Goal: Navigation & Orientation: Find specific page/section

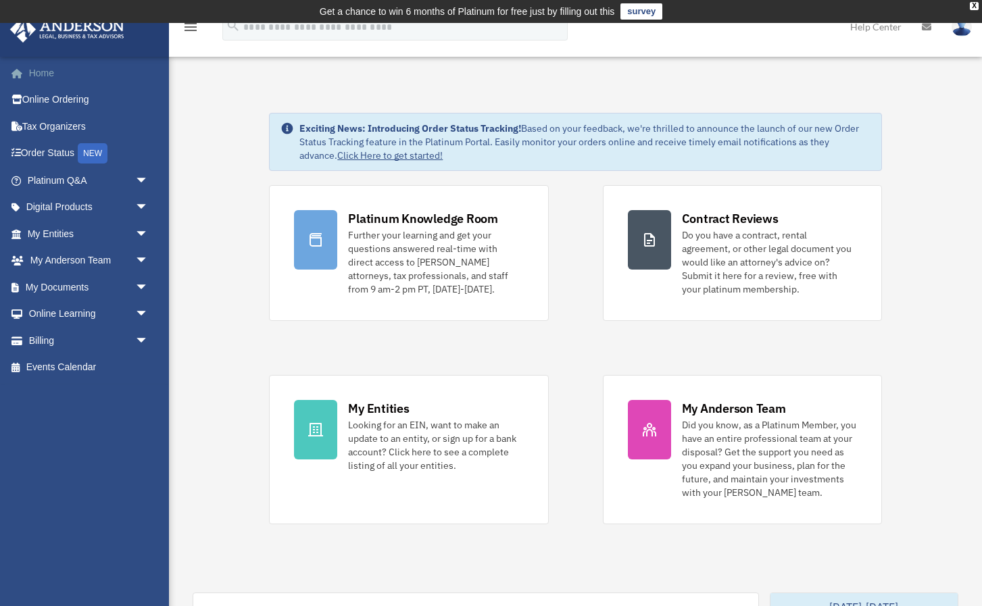
click at [45, 70] on link "Home" at bounding box center [89, 72] width 160 height 27
click at [45, 72] on link "Home" at bounding box center [89, 72] width 160 height 27
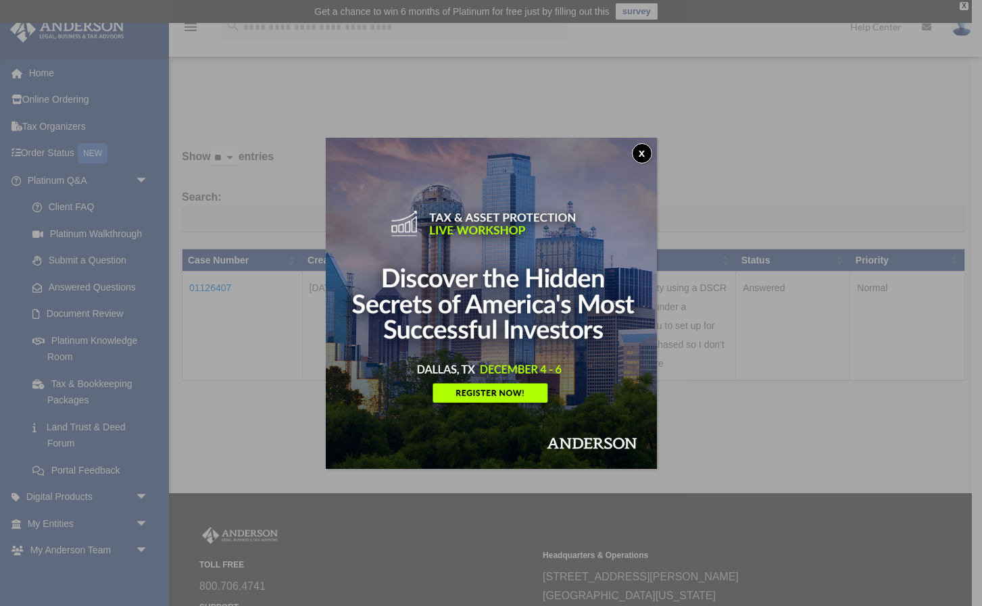
click at [642, 157] on button "x" at bounding box center [642, 153] width 20 height 20
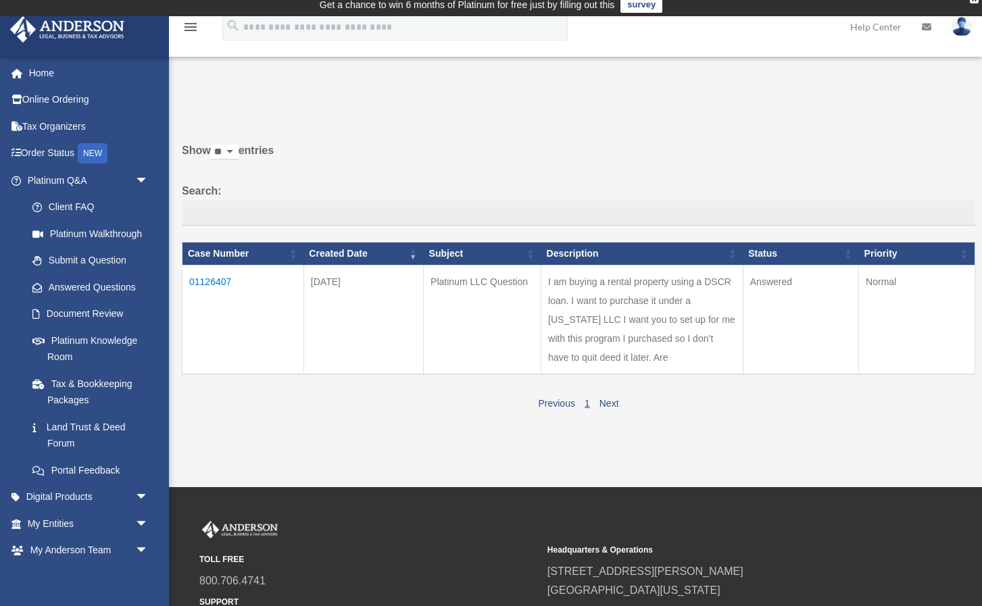
scroll to position [6, 0]
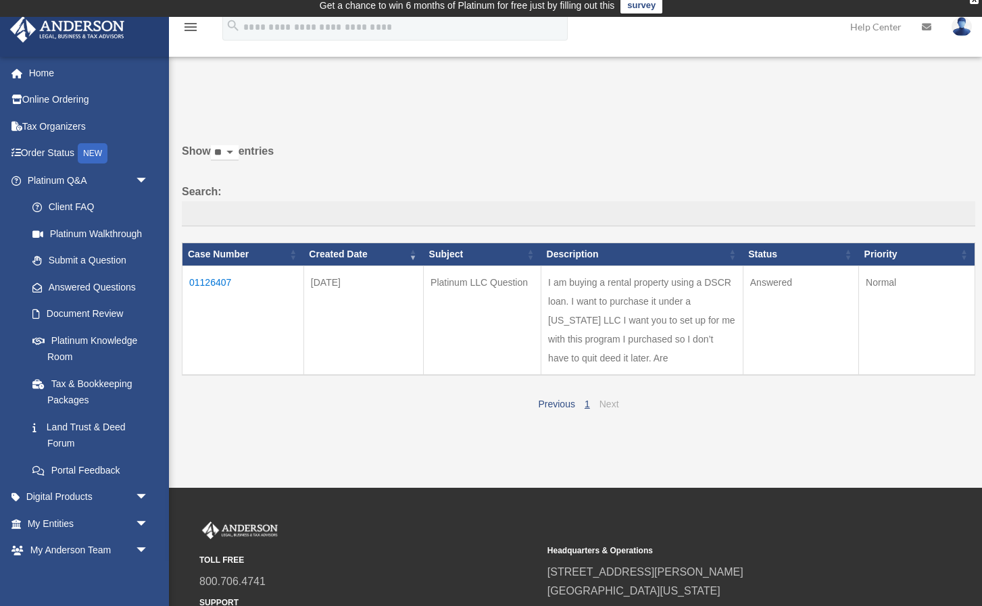
click at [612, 399] on link "Next" at bounding box center [610, 404] width 20 height 11
click at [610, 399] on link "Next" at bounding box center [610, 404] width 20 height 11
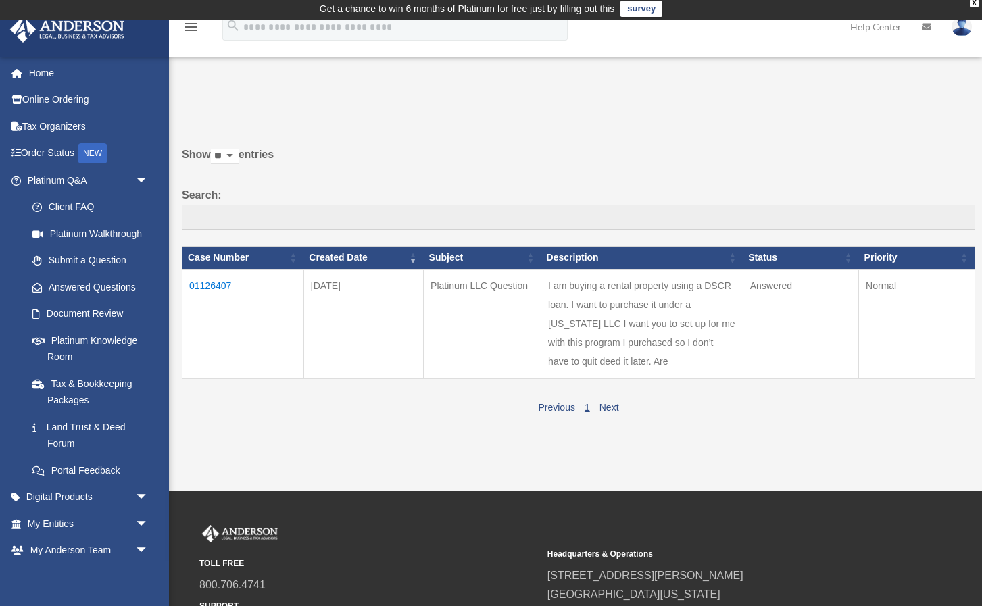
scroll to position [0, 0]
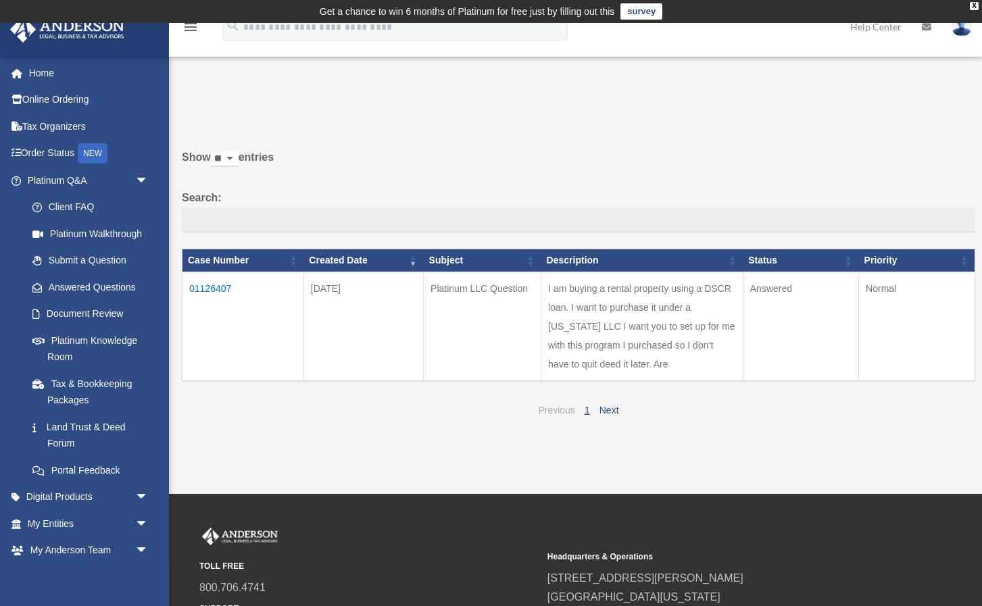
click at [559, 405] on link "Previous" at bounding box center [556, 410] width 37 height 11
click at [568, 405] on link "Previous" at bounding box center [556, 410] width 37 height 11
